Goal: Task Accomplishment & Management: Manage account settings

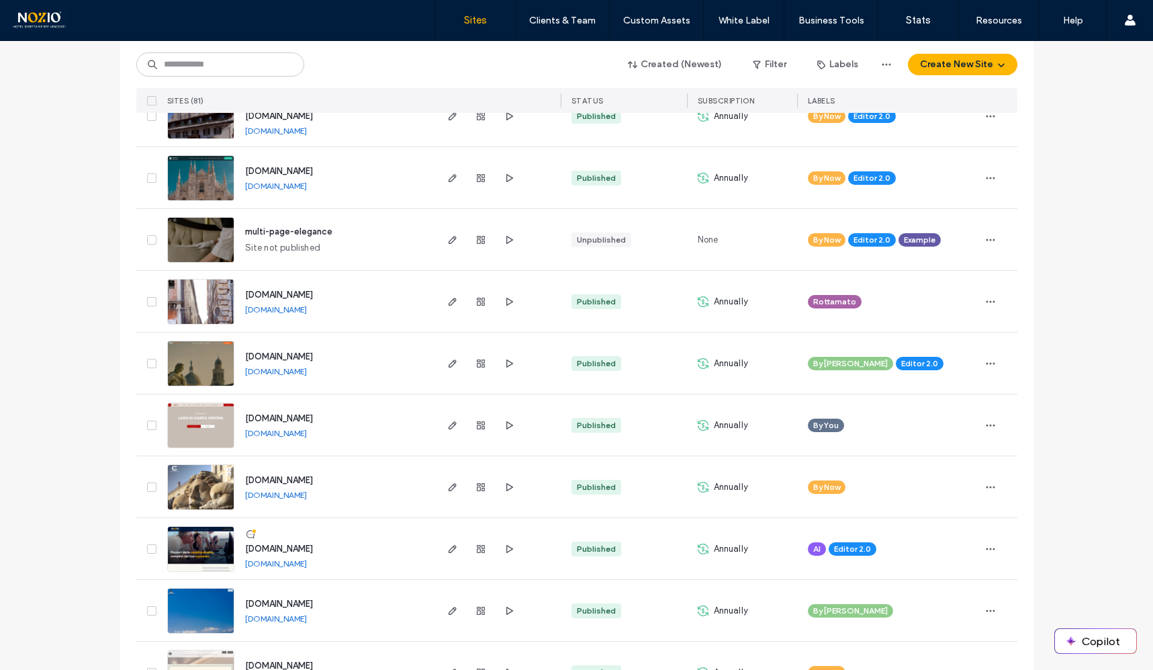
scroll to position [369, 0]
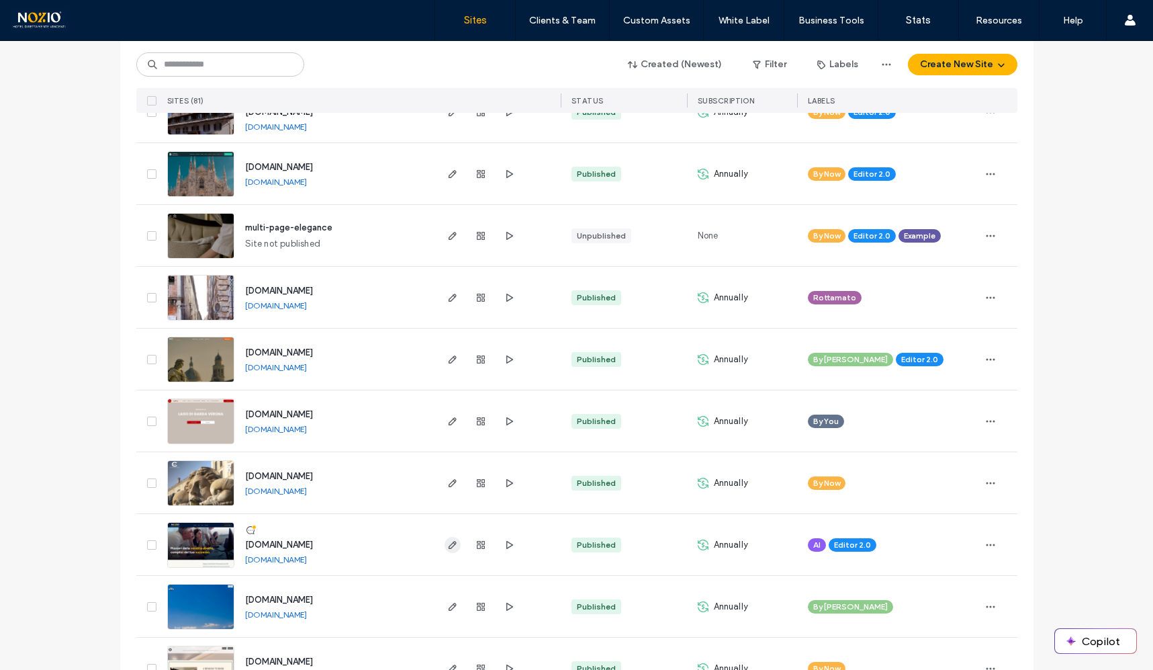
click at [447, 543] on icon "button" at bounding box center [452, 544] width 11 height 11
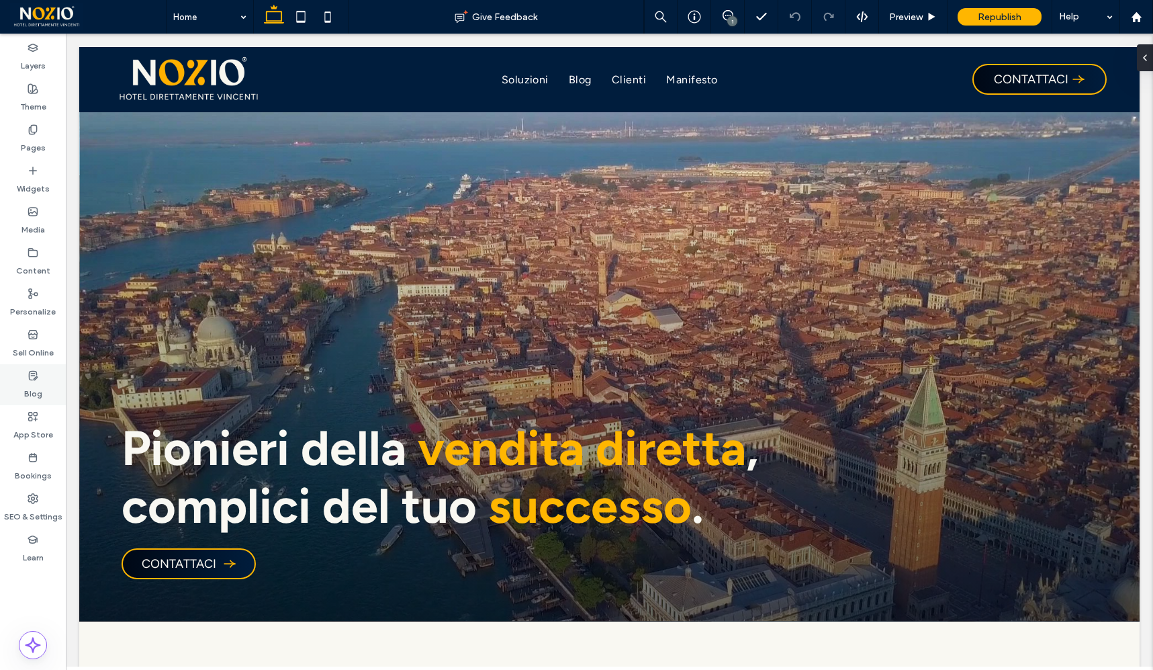
click at [34, 387] on label "Blog" at bounding box center [33, 390] width 18 height 19
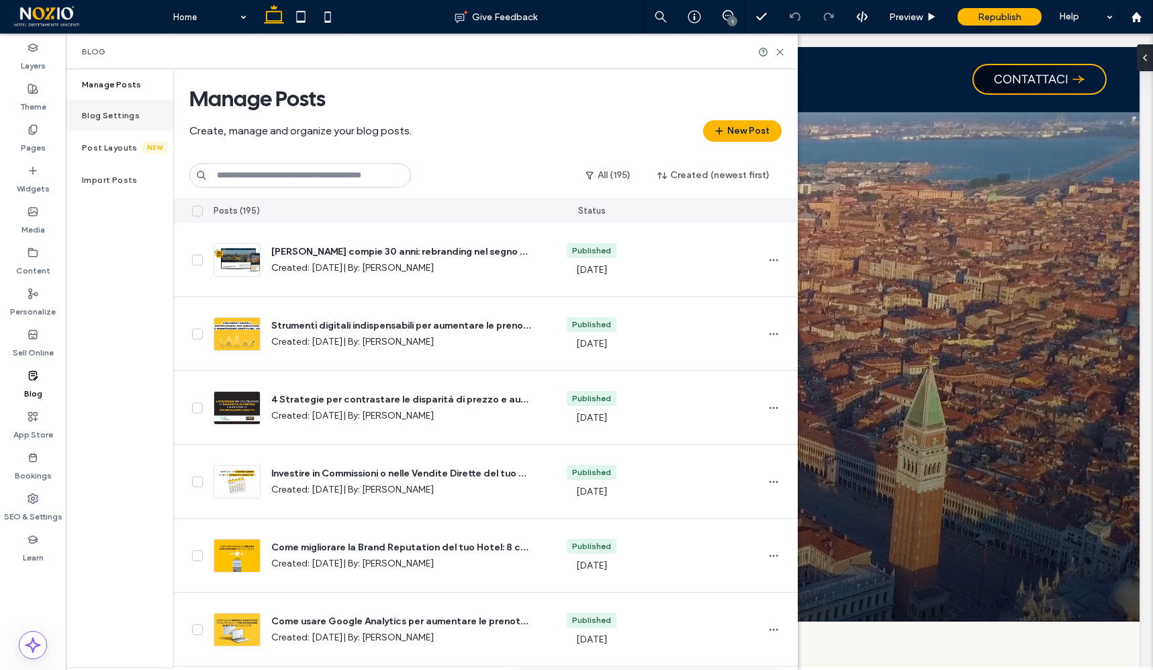
click at [119, 120] on label "Blog Settings" at bounding box center [111, 115] width 58 height 9
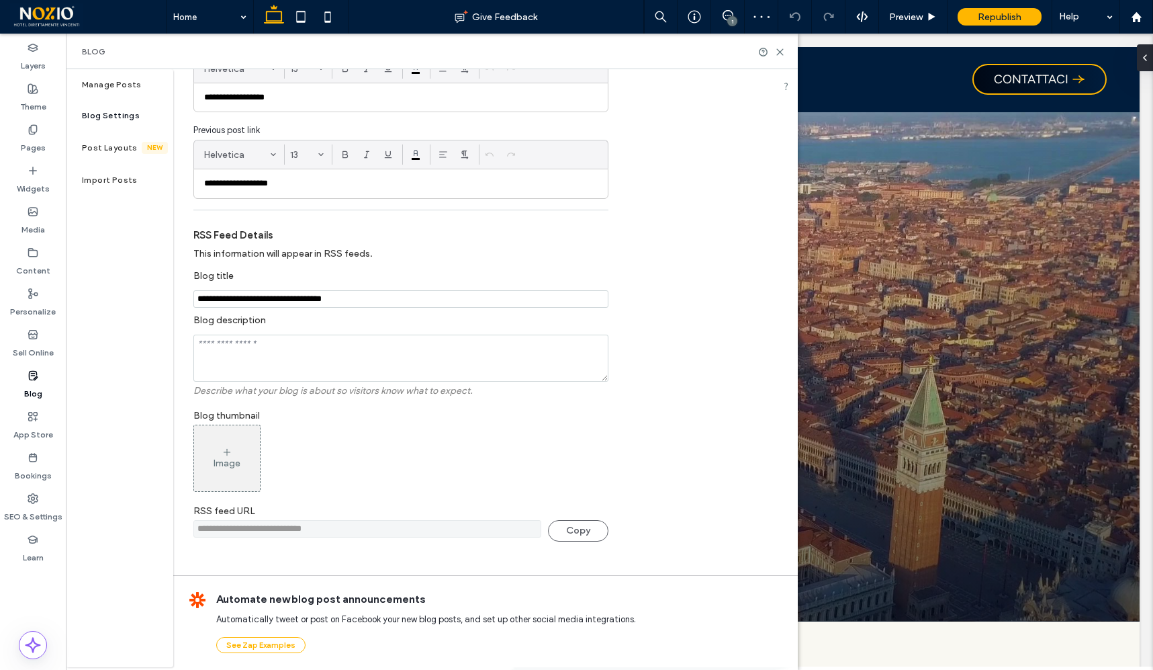
scroll to position [204, 0]
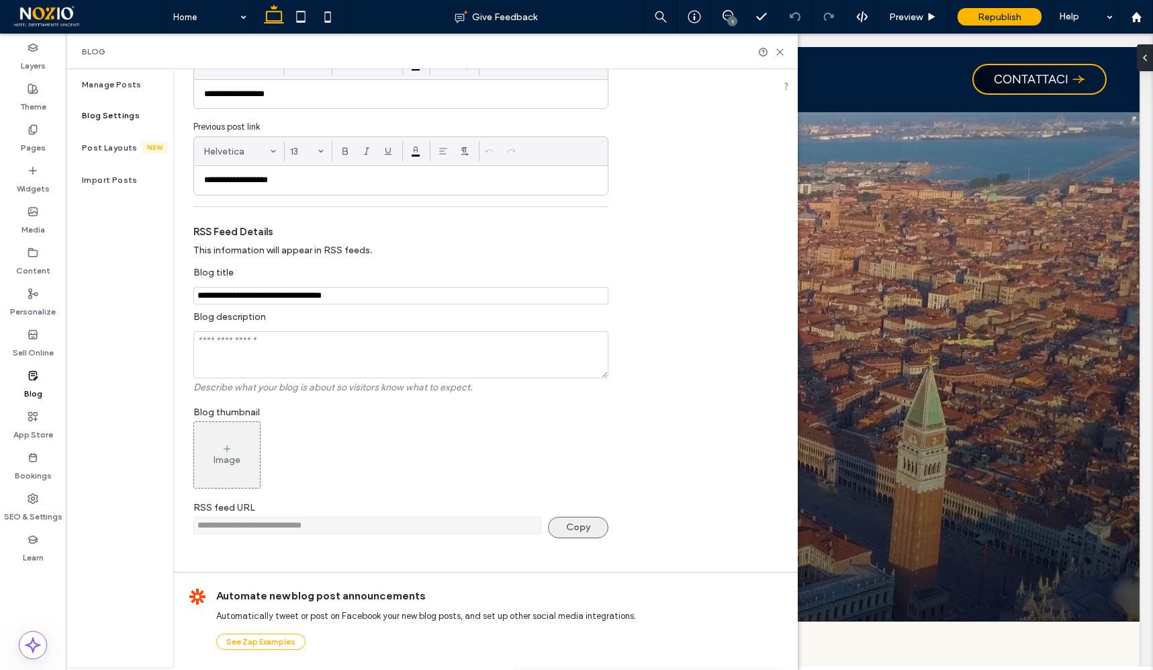
click at [572, 537] on button "Copy" at bounding box center [578, 527] width 60 height 21
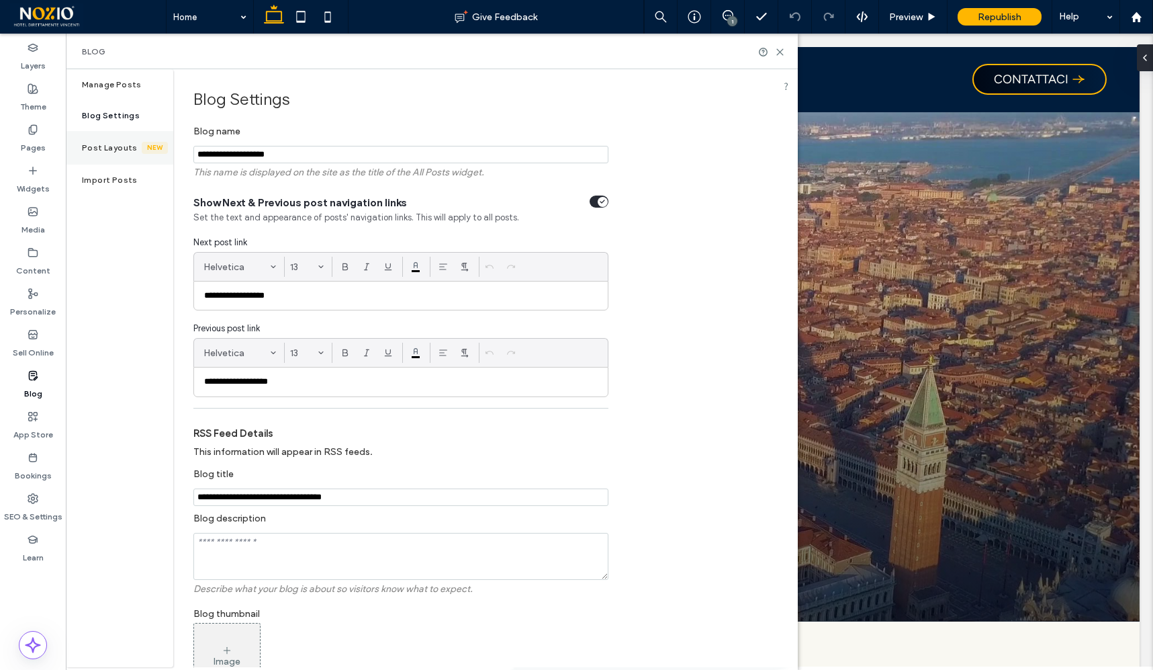
click at [114, 131] on div "Post Layouts New" at bounding box center [119, 148] width 107 height 34
